Goal: Transaction & Acquisition: Purchase product/service

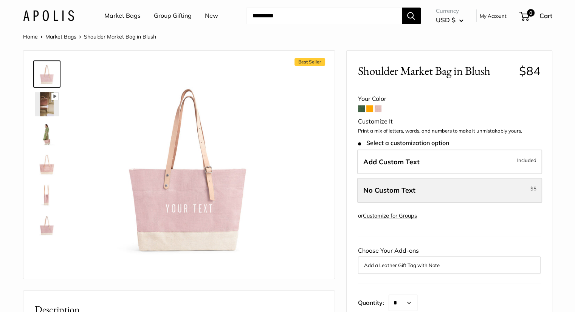
click at [420, 193] on label "No Custom Text - $5" at bounding box center [449, 190] width 185 height 25
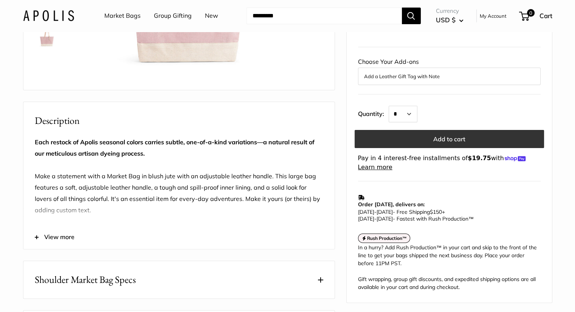
click at [433, 137] on button "Add to cart" at bounding box center [448, 139] width 189 height 18
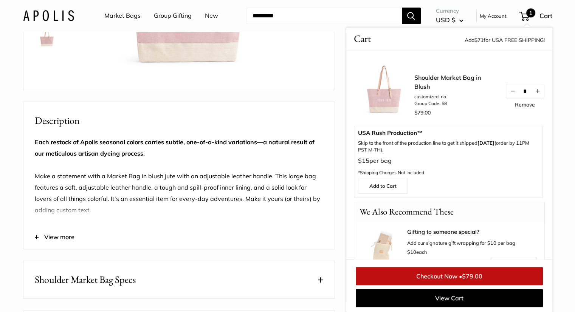
click at [467, 269] on link "Checkout Now • $79.00" at bounding box center [449, 276] width 187 height 18
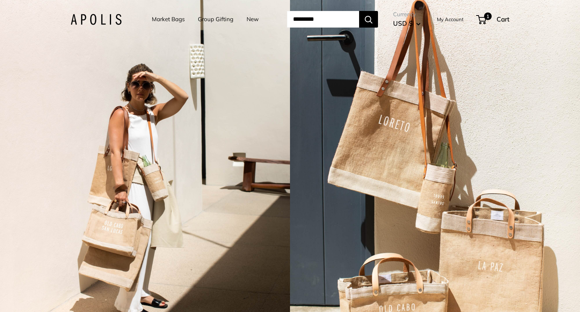
click at [173, 19] on link "Market Bags" at bounding box center [168, 19] width 33 height 11
